Goal: Task Accomplishment & Management: Manage account settings

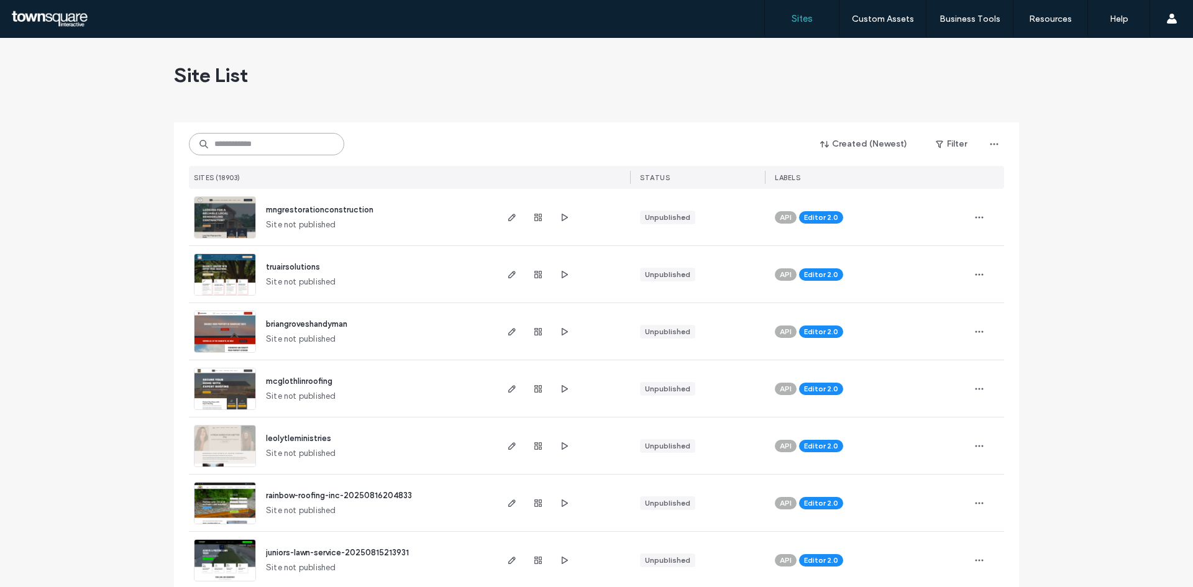
drag, startPoint x: 204, startPoint y: 142, endPoint x: 224, endPoint y: 140, distance: 19.9
click at [226, 143] on input at bounding box center [266, 144] width 155 height 22
paste input "**********"
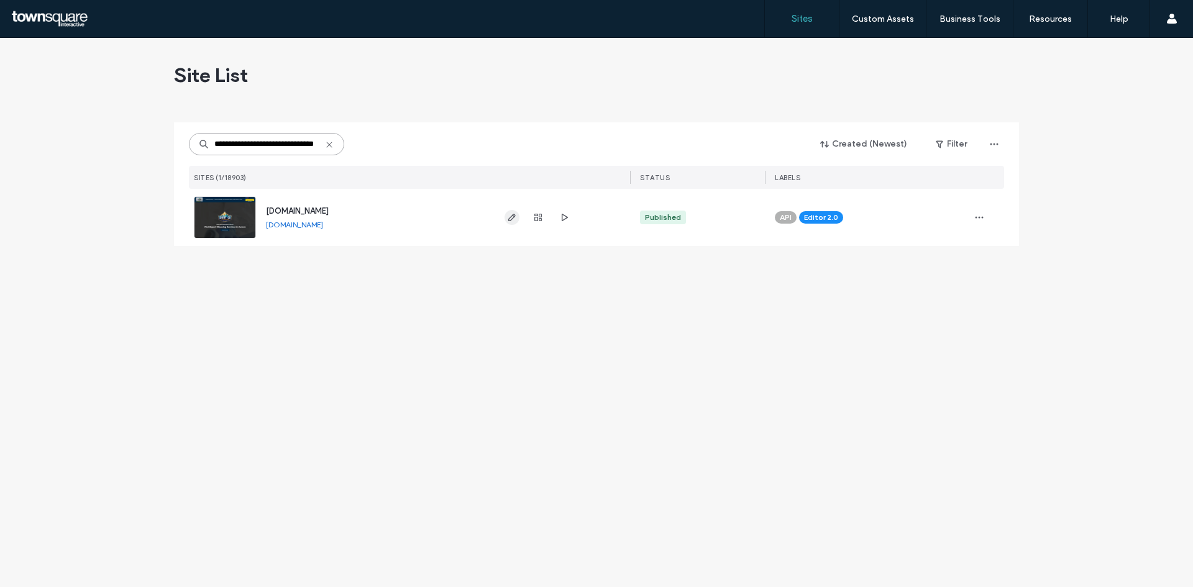
type input "**********"
click at [508, 218] on icon "button" at bounding box center [512, 217] width 10 height 10
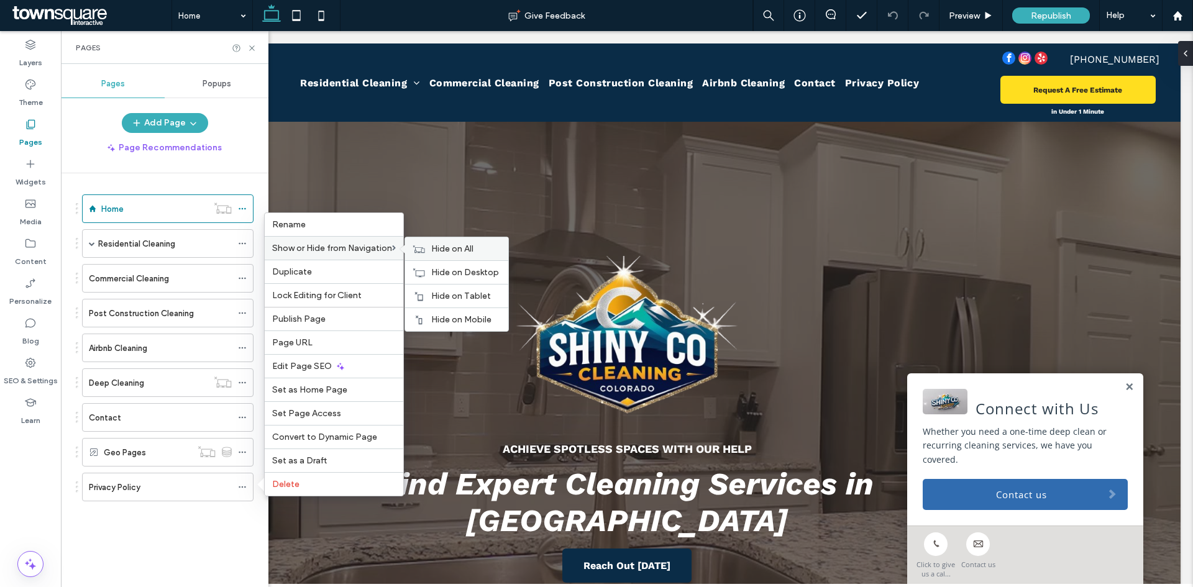
click at [447, 244] on span "Hide on All" at bounding box center [452, 249] width 42 height 11
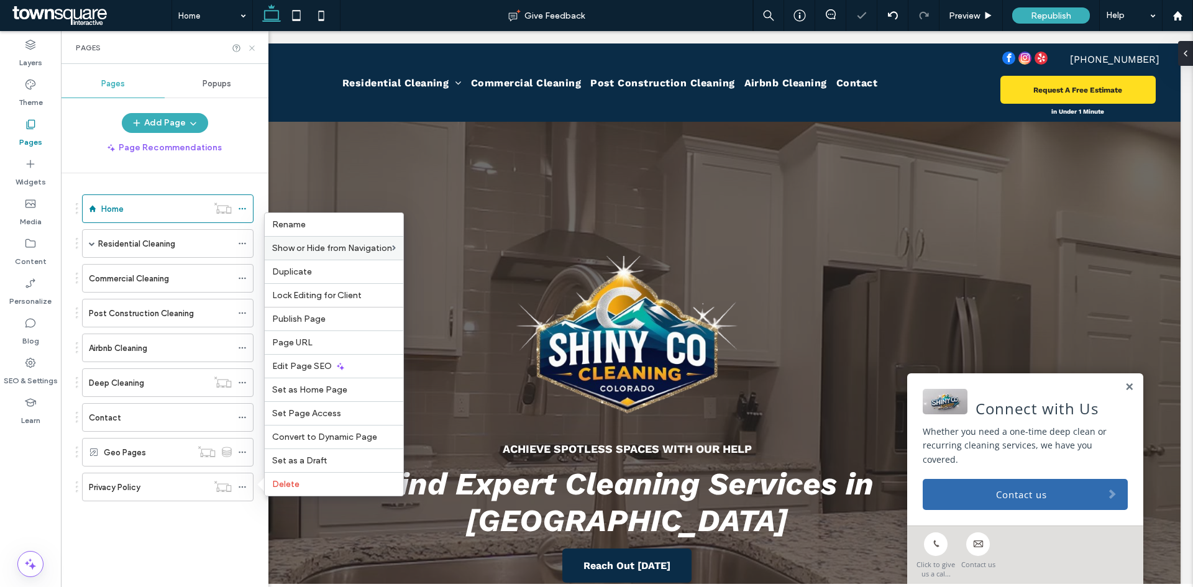
click at [250, 48] on icon at bounding box center [251, 47] width 9 height 9
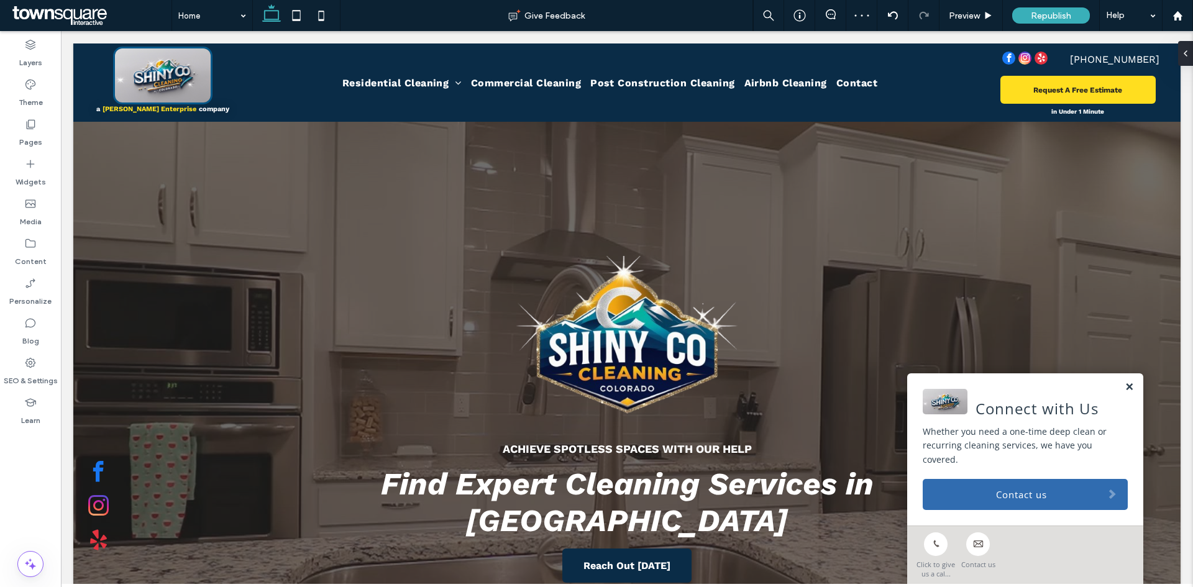
click at [1124, 386] on link at bounding box center [1128, 387] width 9 height 11
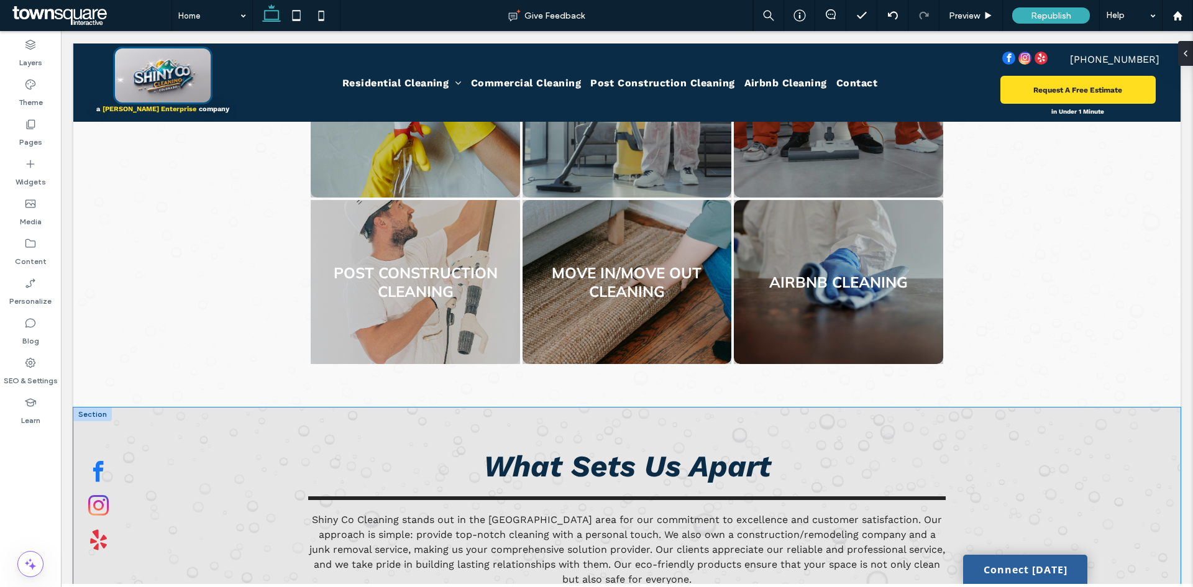
scroll to position [1534, 0]
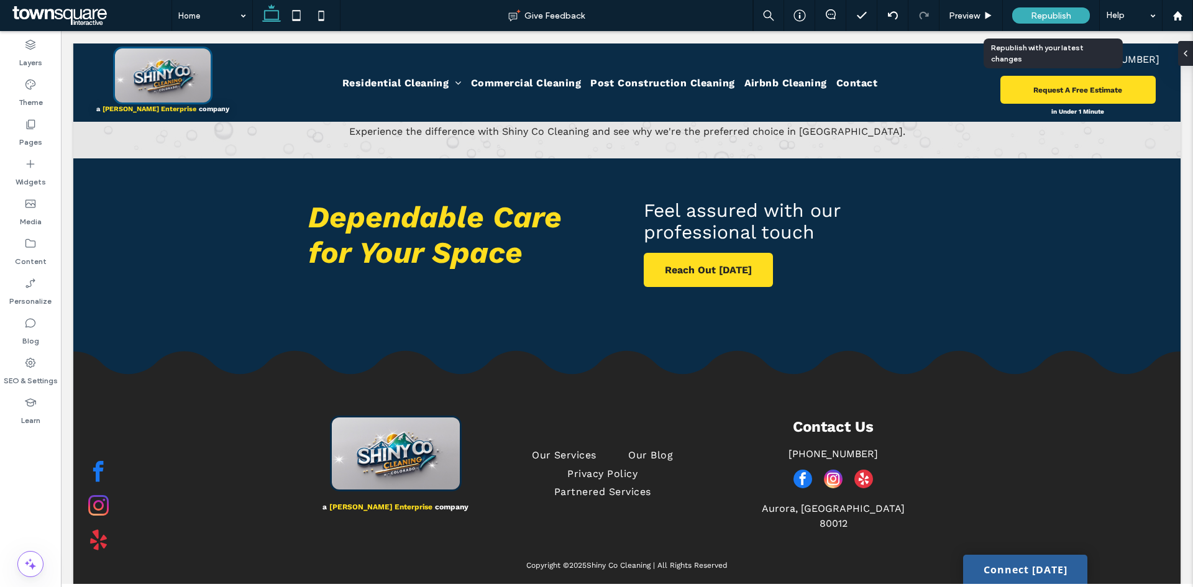
click at [1044, 14] on span "Republish" at bounding box center [1051, 16] width 40 height 11
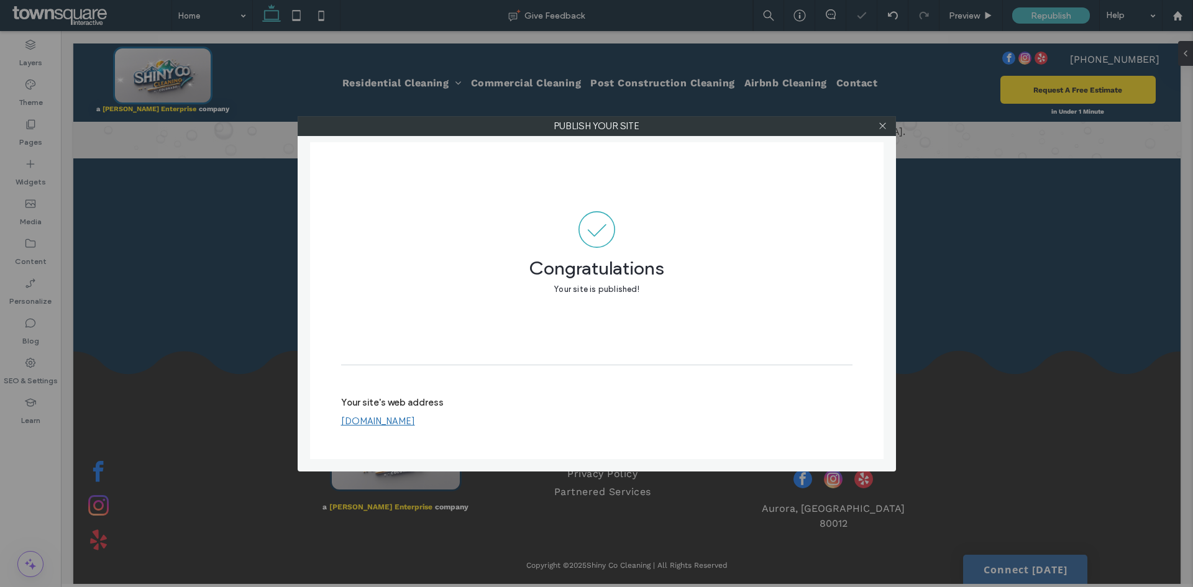
click at [877, 129] on div at bounding box center [882, 126] width 19 height 19
click at [883, 129] on icon at bounding box center [882, 125] width 9 height 9
